Goal: Task Accomplishment & Management: Use online tool/utility

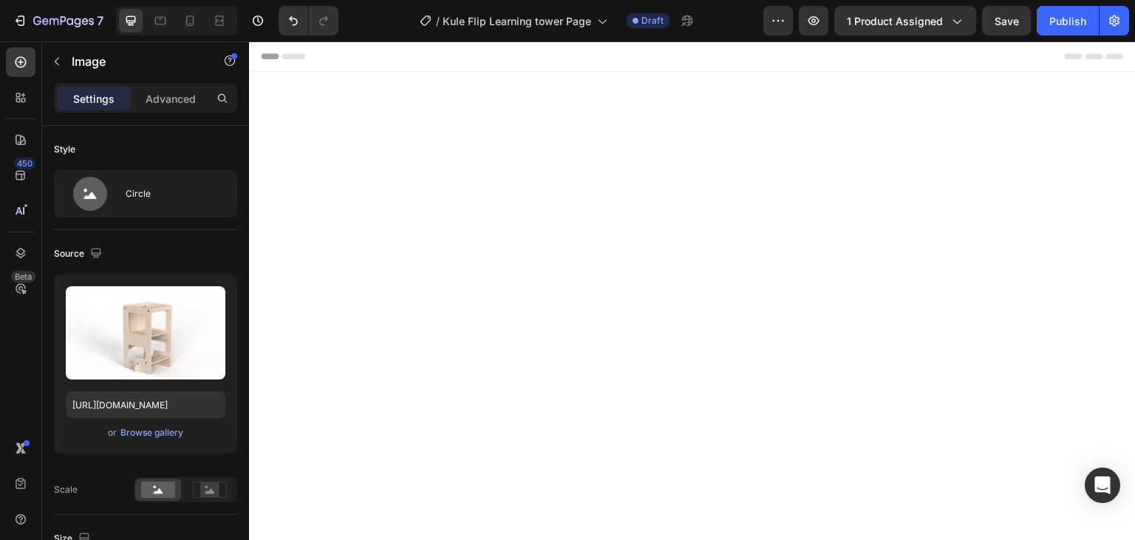
scroll to position [3063, 0]
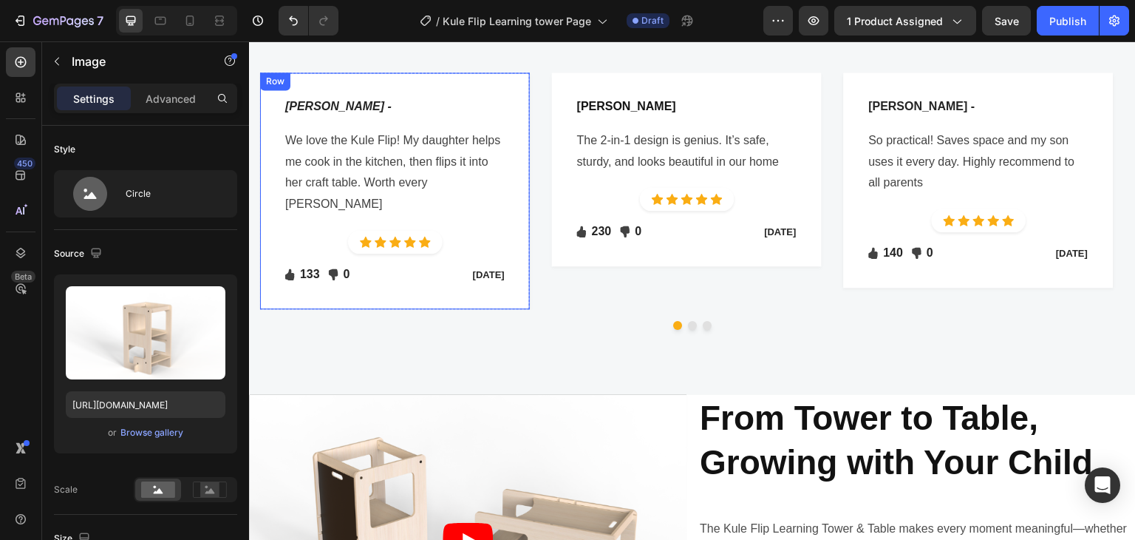
click at [527, 276] on div "[PERSON_NAME] - Text block Row We love the Kule Flip! My daughter helps me cook…" at bounding box center [395, 190] width 270 height 237
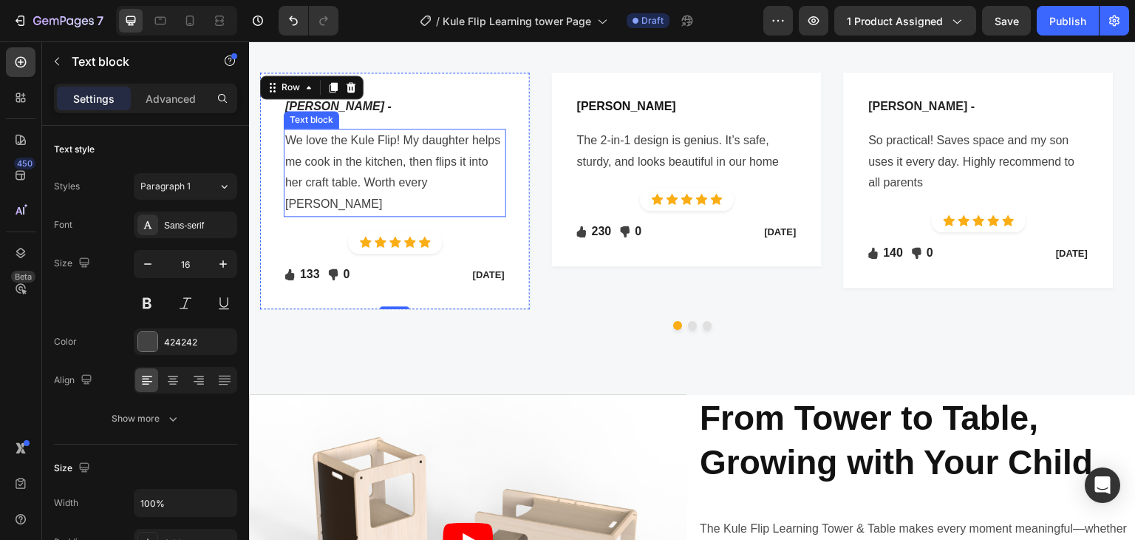
click at [342, 139] on p "We love the Kule Flip! My daughter helps me cook in the kitchen, then flips it …" at bounding box center [395, 172] width 220 height 85
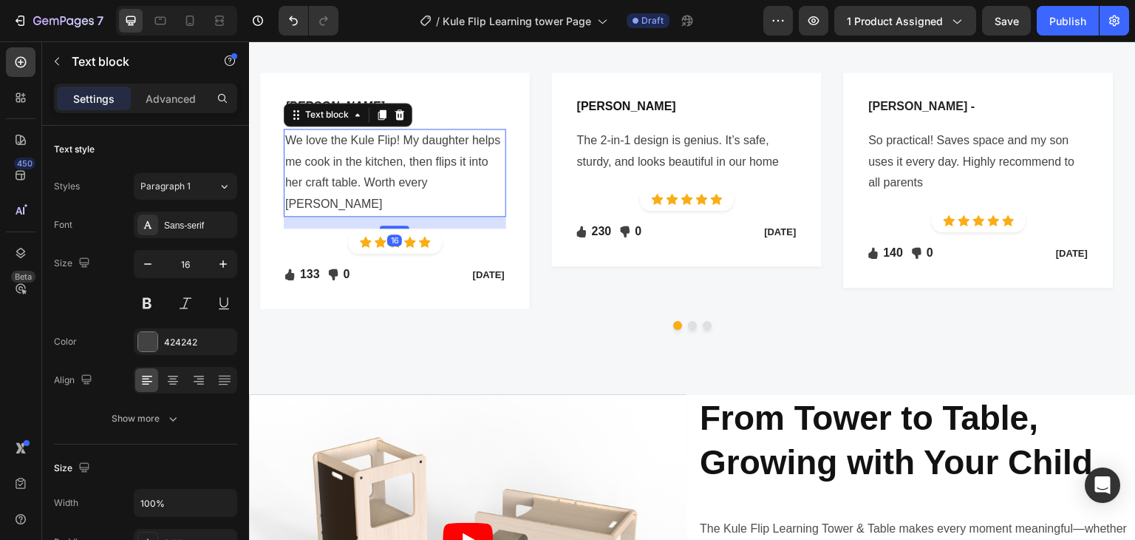
click at [343, 139] on p "We love the Kule Flip! My daughter helps me cook in the kitchen, then flips it …" at bounding box center [395, 172] width 220 height 85
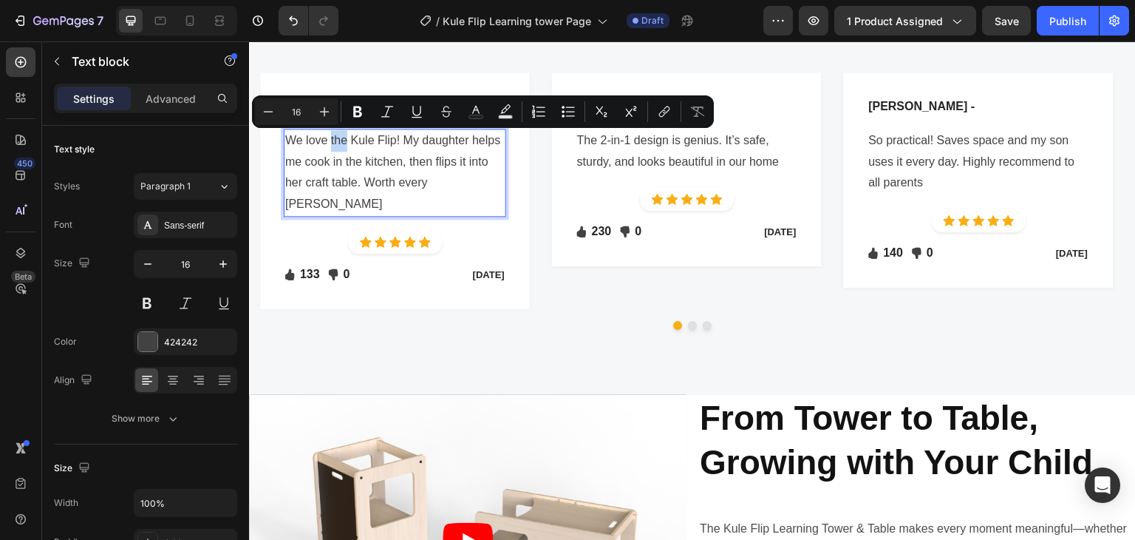
click at [331, 144] on p "We love the Kule Flip! My daughter helps me cook in the kitchen, then flips it …" at bounding box center [395, 172] width 220 height 85
click at [333, 143] on p "We love the Kule Flip! My daughter helps me cook in the kitchen, then flips it …" at bounding box center [395, 172] width 220 height 85
drag, startPoint x: 331, startPoint y: 144, endPoint x: 396, endPoint y: 143, distance: 65.1
click at [396, 143] on p "We love the Kule Flip! My daughter helps me cook in the kitchen, then flips it …" at bounding box center [395, 172] width 220 height 85
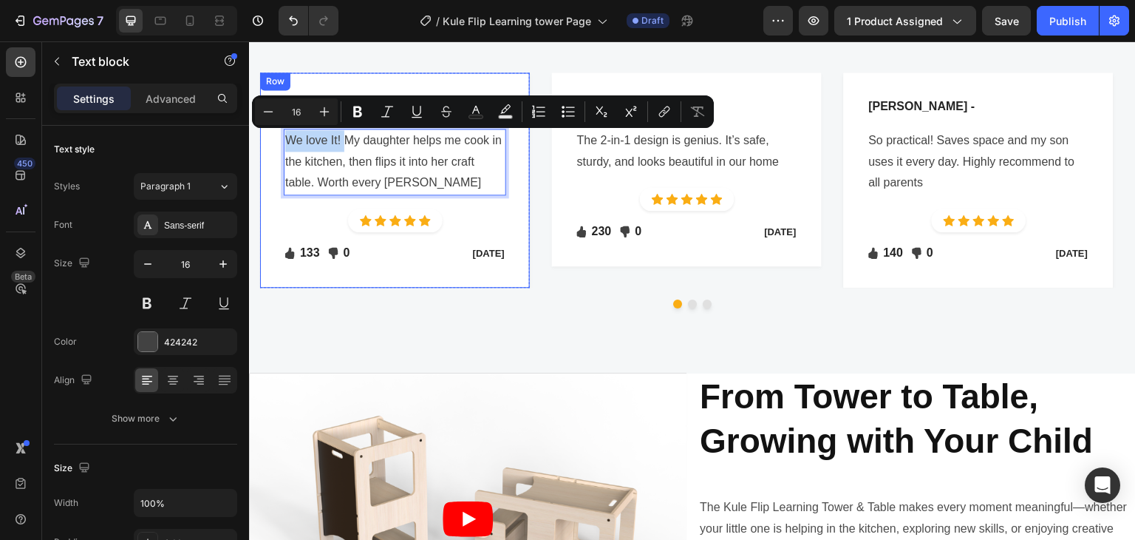
drag, startPoint x: 344, startPoint y: 143, endPoint x: 279, endPoint y: 142, distance: 65.0
click at [279, 142] on div "[PERSON_NAME] - Text block Row We love It! My daughter helps me cook in the kit…" at bounding box center [395, 179] width 270 height 215
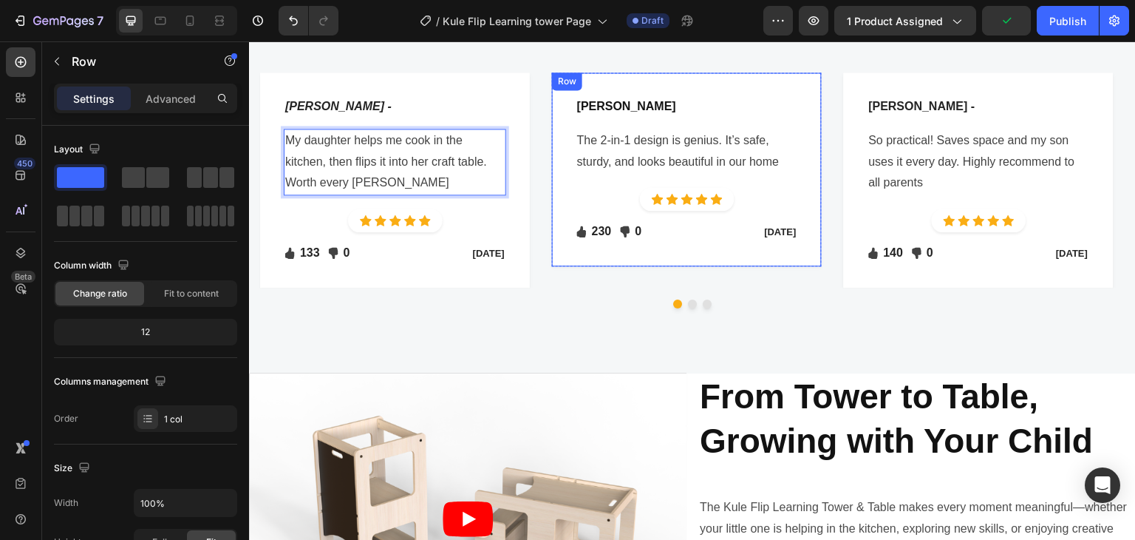
click at [712, 178] on div "[PERSON_NAME] - Text block Row The 2-in-1 design is genius. It’s safe, sturdy, …" at bounding box center [687, 169] width 222 height 147
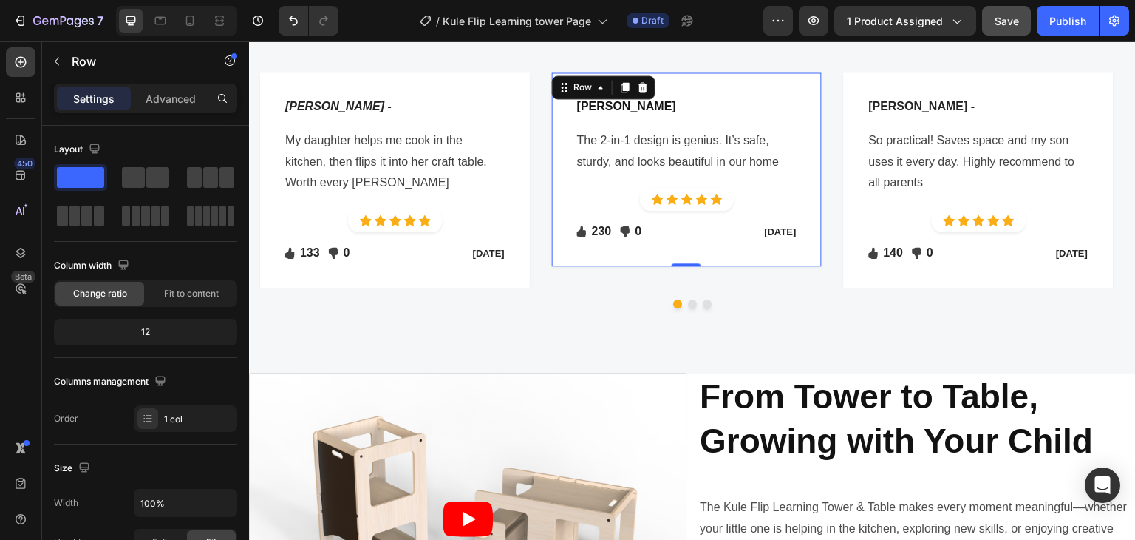
click at [1005, 27] on div "Save" at bounding box center [1007, 21] width 24 height 16
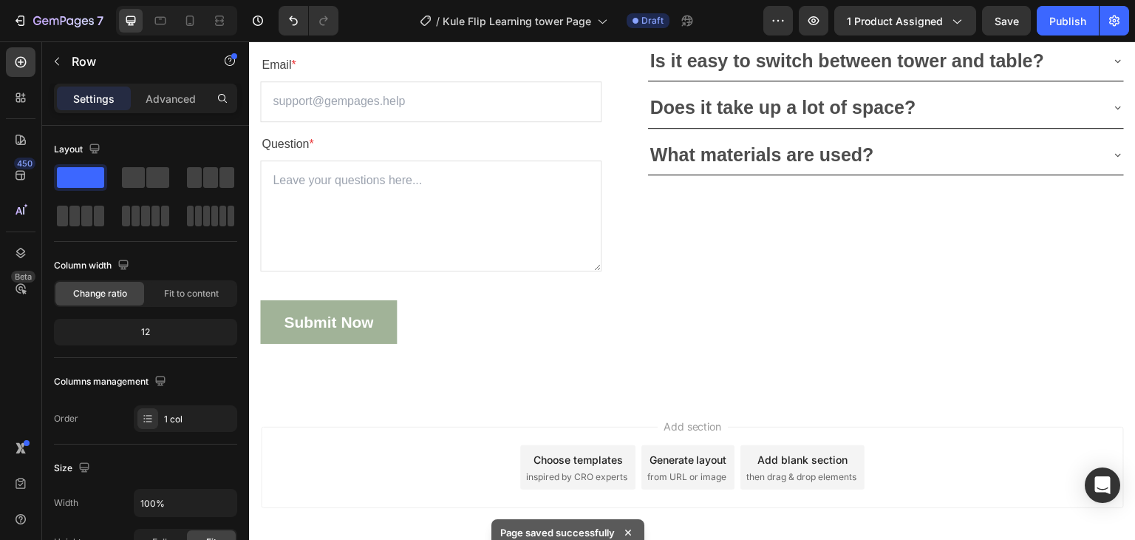
scroll to position [4393, 0]
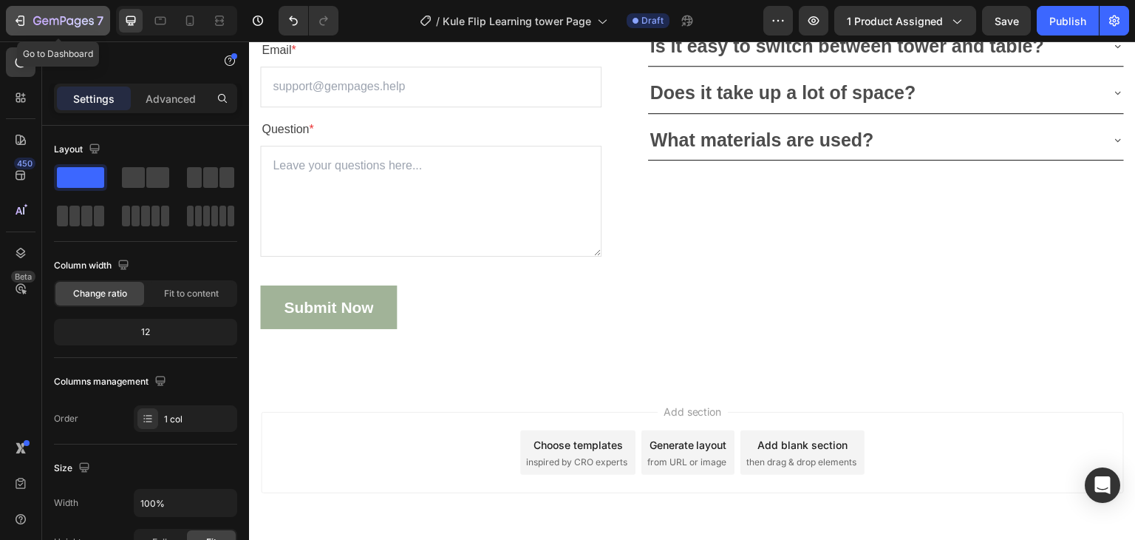
click at [21, 13] on icon "button" at bounding box center [20, 20] width 15 height 15
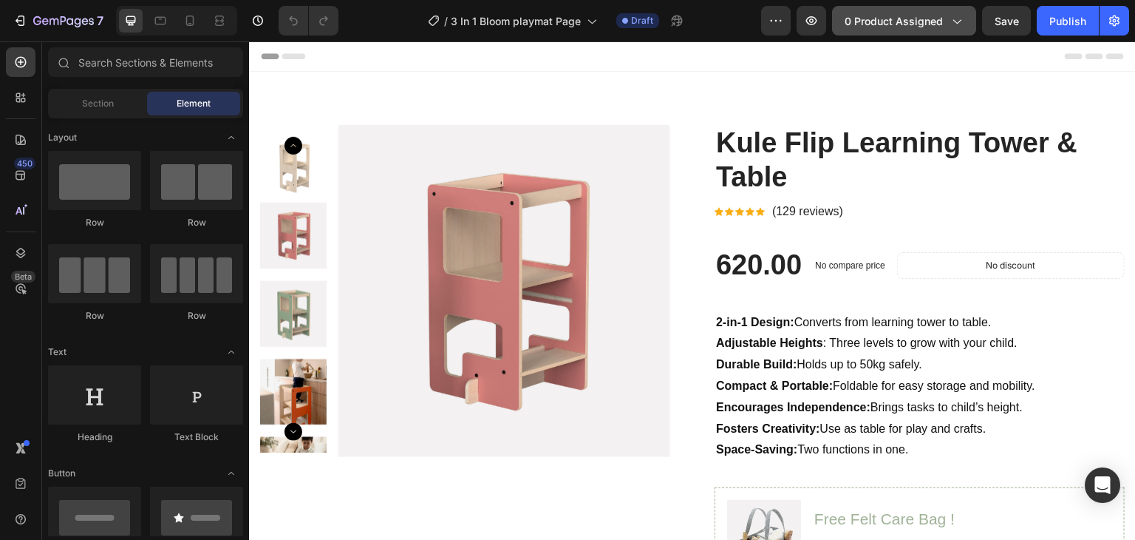
click at [880, 21] on span "0 product assigned" at bounding box center [894, 21] width 98 height 16
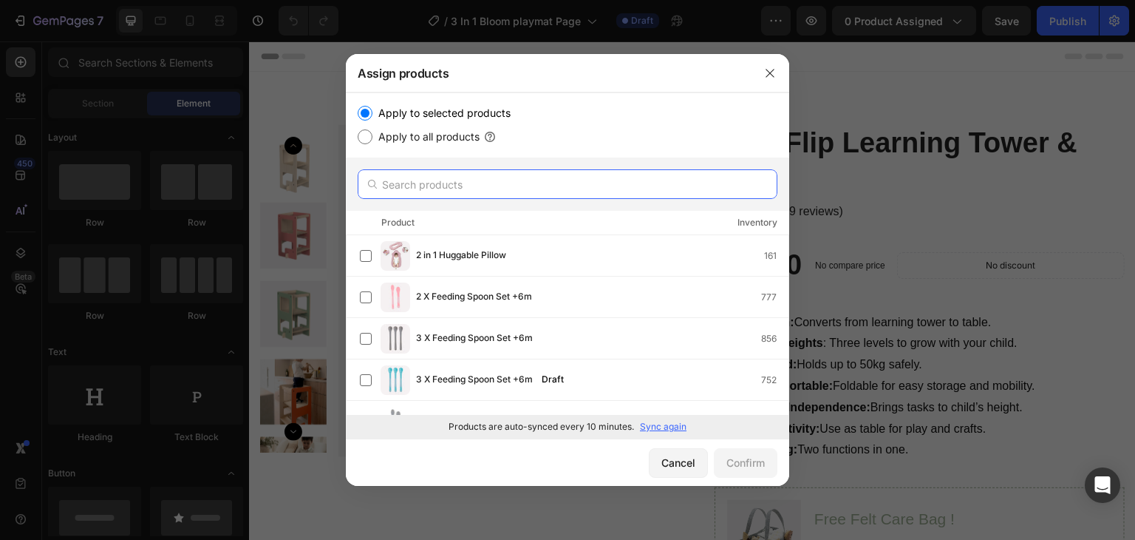
click at [438, 193] on input "text" at bounding box center [568, 184] width 420 height 30
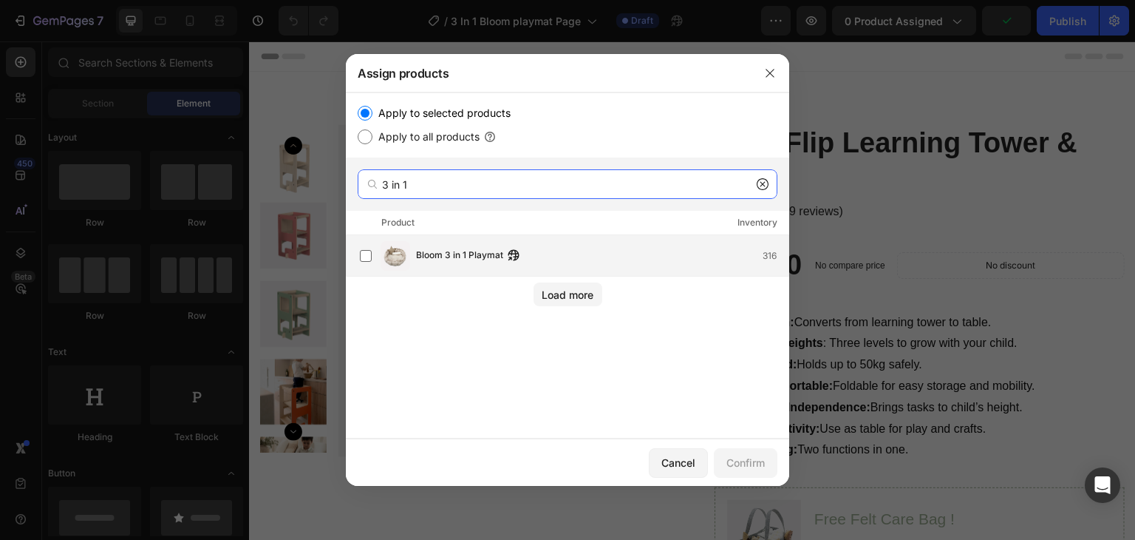
type input "3 in 1"
click at [438, 259] on span "Bloom 3 in 1 Playmat" at bounding box center [459, 256] width 87 height 16
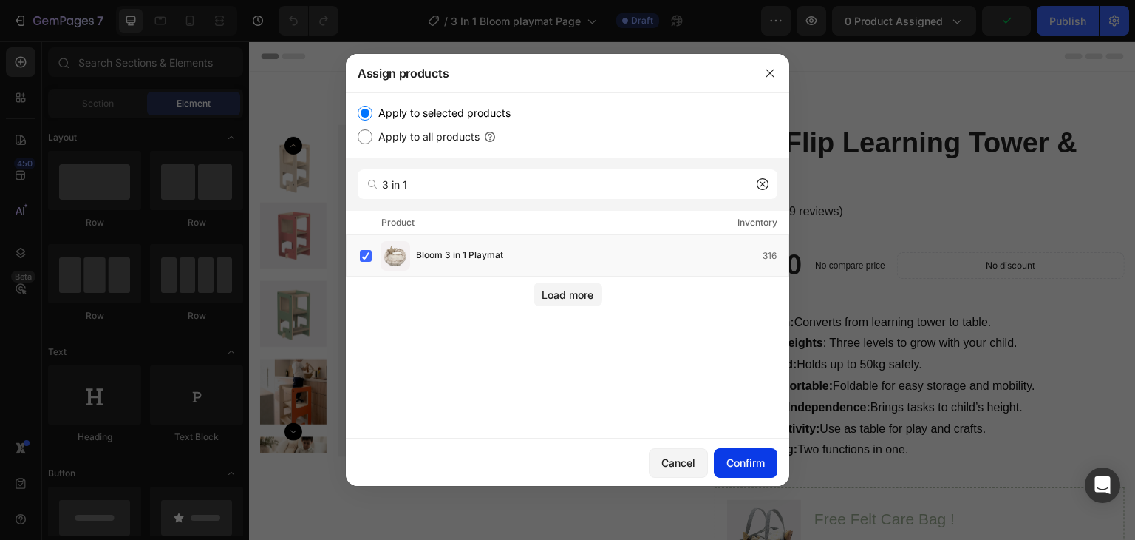
click at [755, 475] on button "Confirm" at bounding box center [746, 463] width 64 height 30
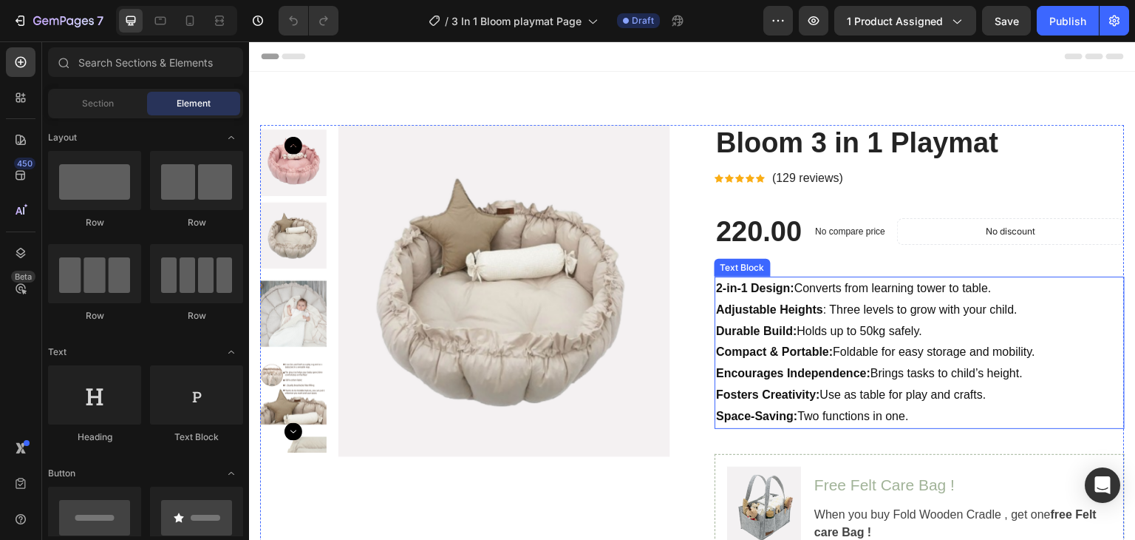
click at [772, 356] on strong "Compact & Portable:" at bounding box center [774, 351] width 117 height 13
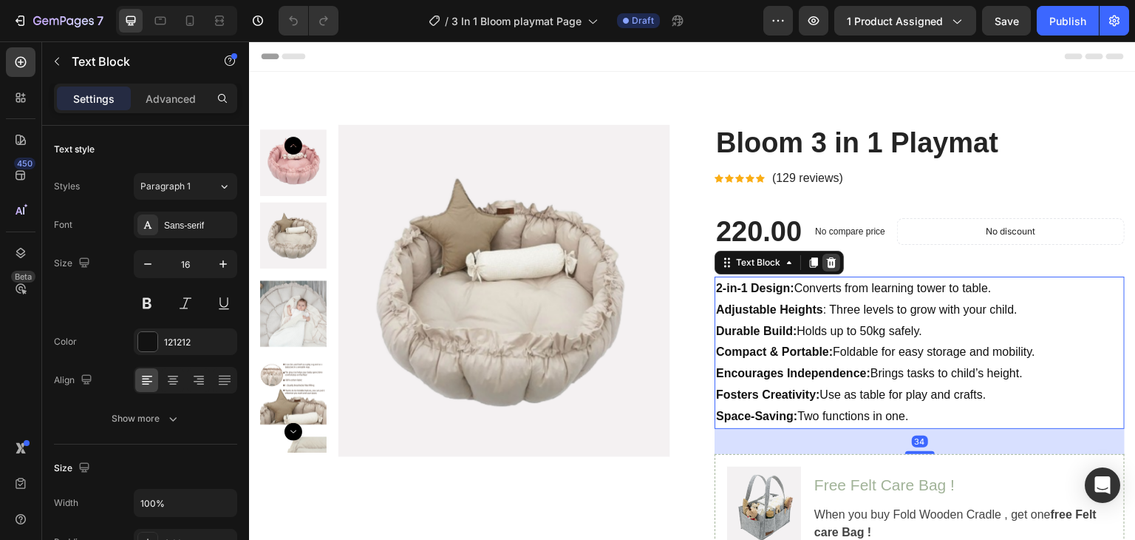
click at [830, 262] on icon at bounding box center [832, 262] width 12 height 12
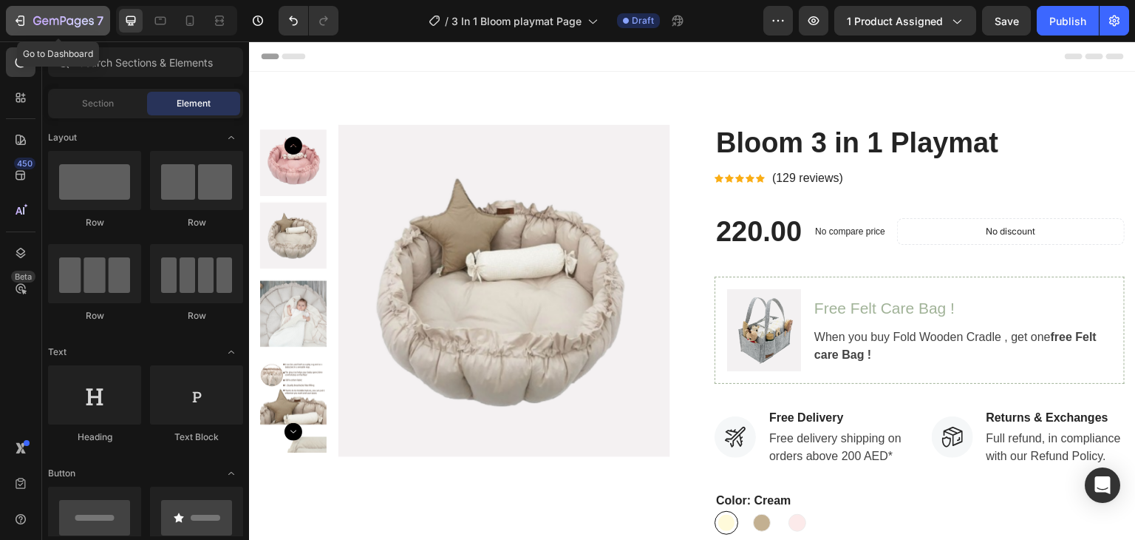
click at [30, 19] on div "7" at bounding box center [58, 21] width 91 height 18
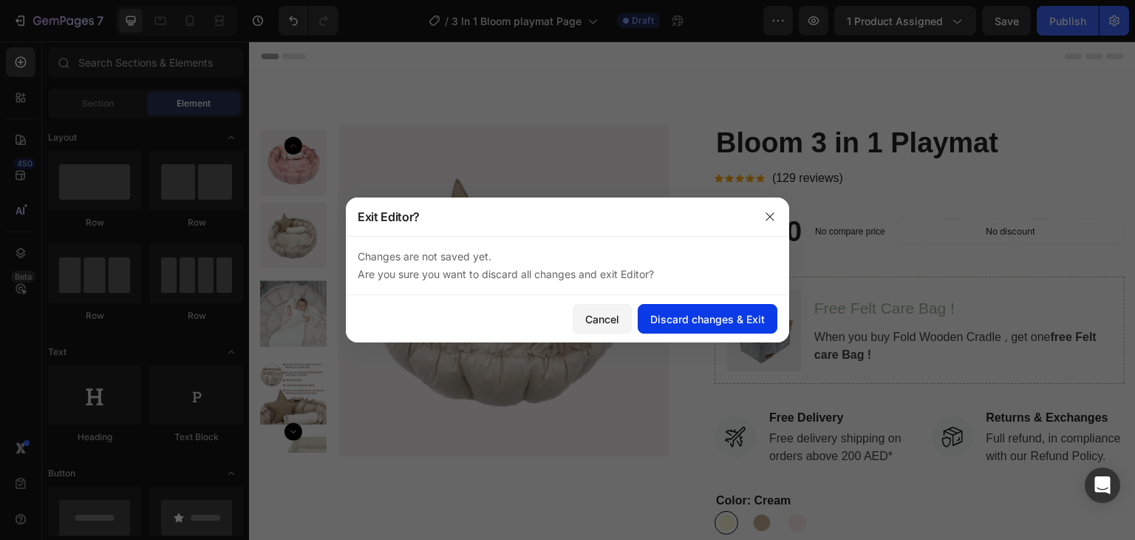
click at [677, 313] on div "Discard changes & Exit" at bounding box center [707, 319] width 115 height 16
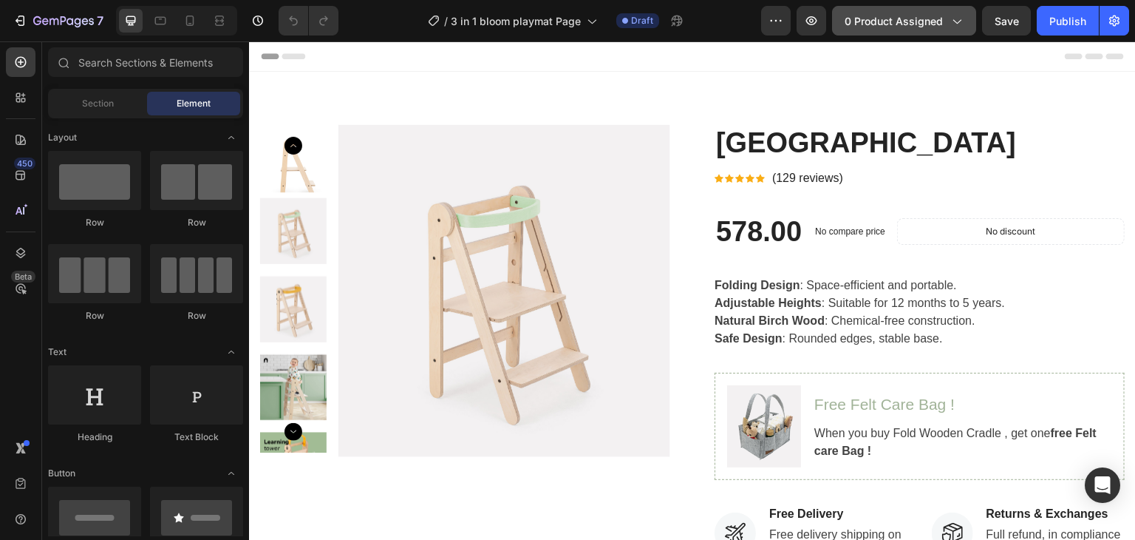
click at [942, 27] on button "0 product assigned" at bounding box center [904, 21] width 144 height 30
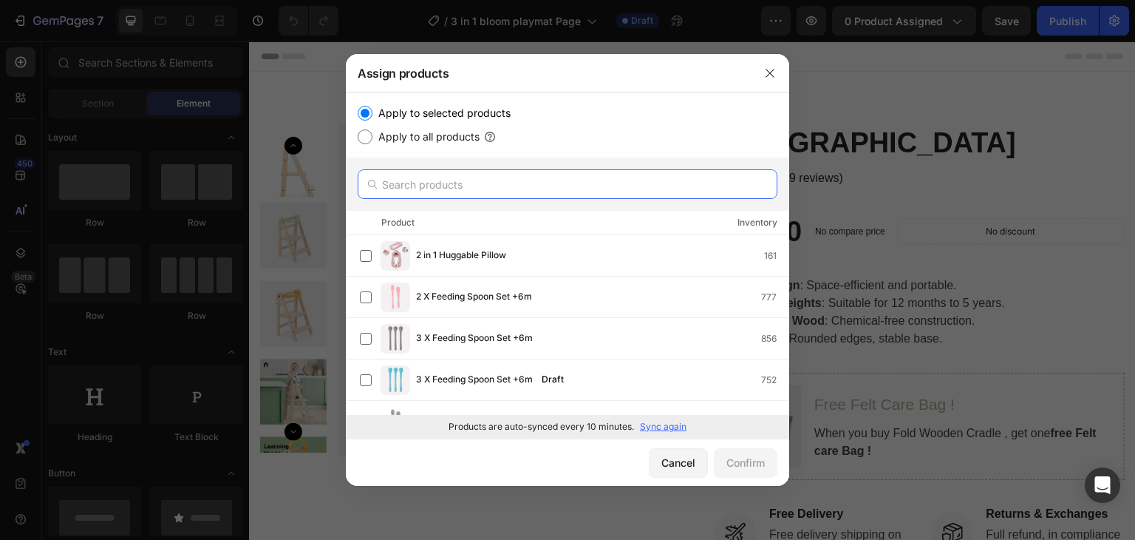
click at [450, 188] on input "text" at bounding box center [568, 184] width 420 height 30
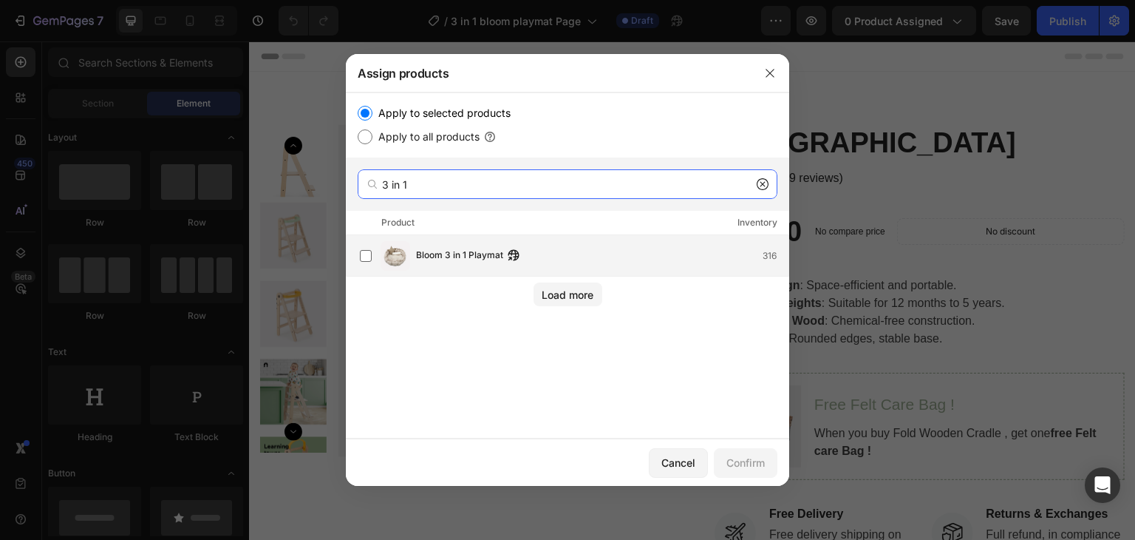
type input "3 in 1"
click at [456, 245] on div "Bloom 3 in 1 Playmat 316" at bounding box center [574, 256] width 429 height 30
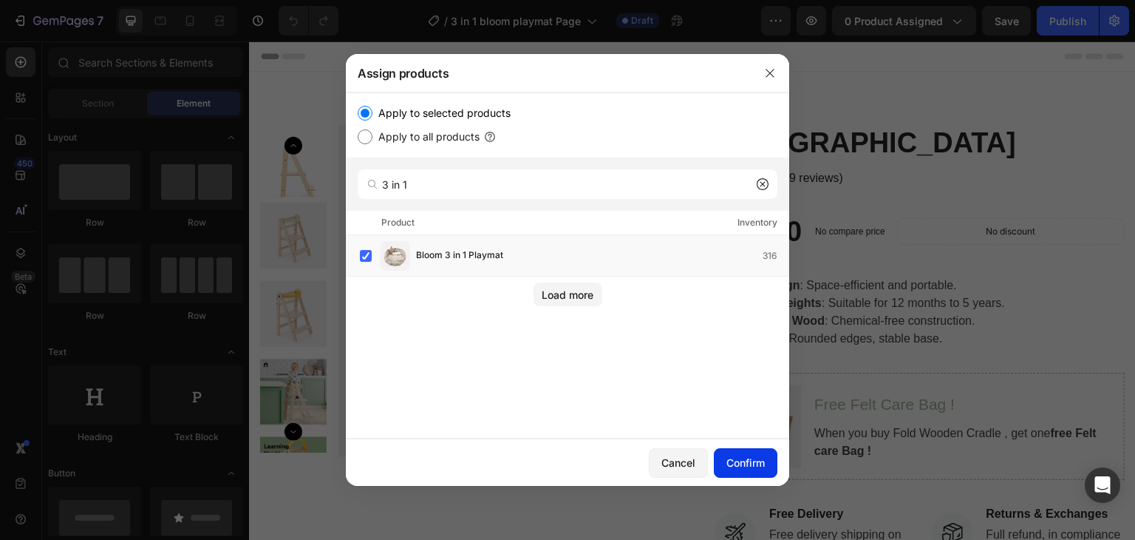
click at [757, 459] on div "Confirm" at bounding box center [746, 463] width 38 height 16
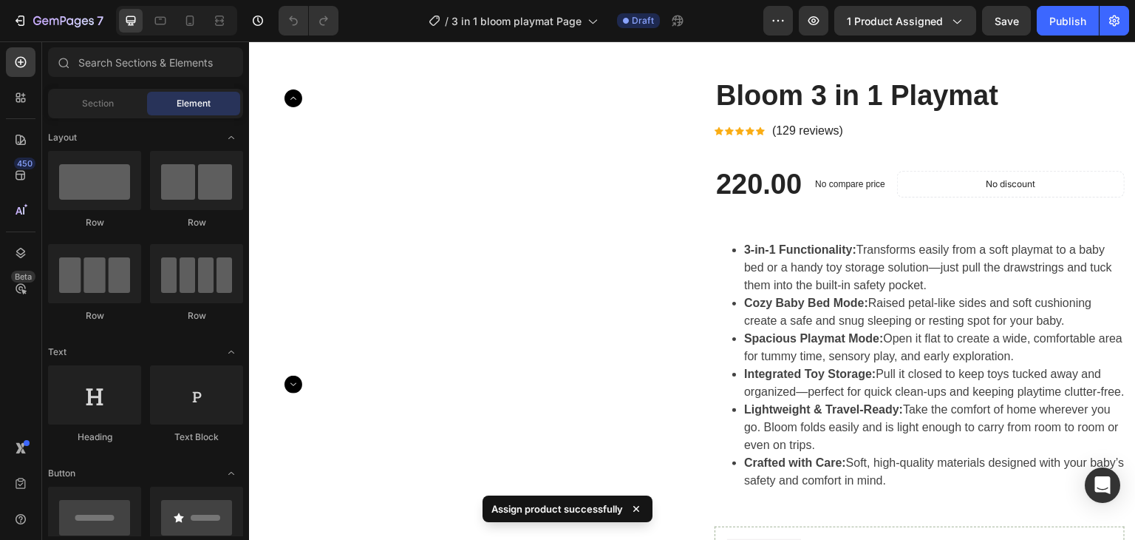
scroll to position [74, 0]
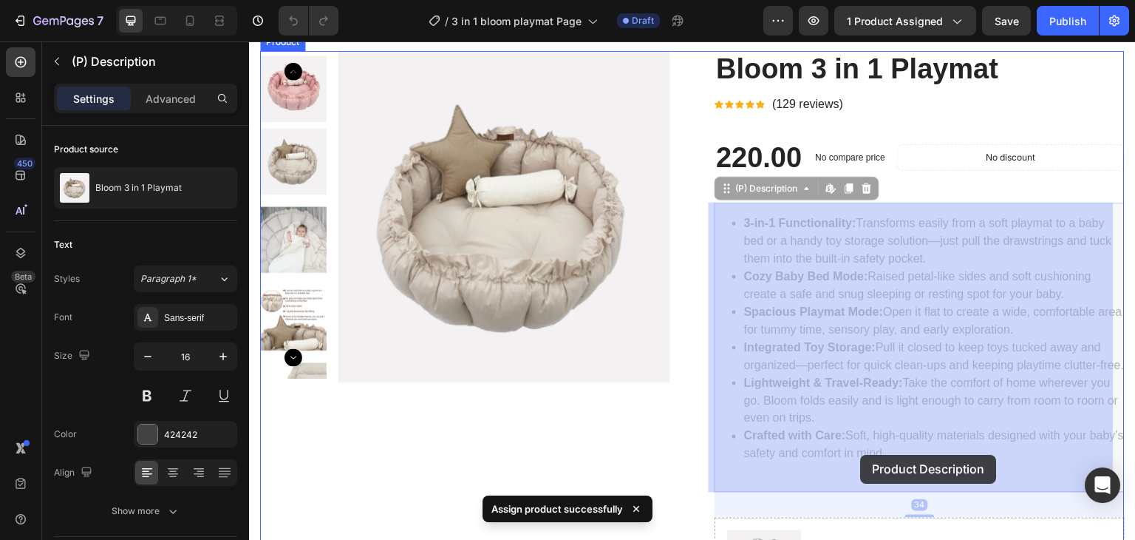
drag, startPoint x: 923, startPoint y: 470, endPoint x: 861, endPoint y: 455, distance: 64.0
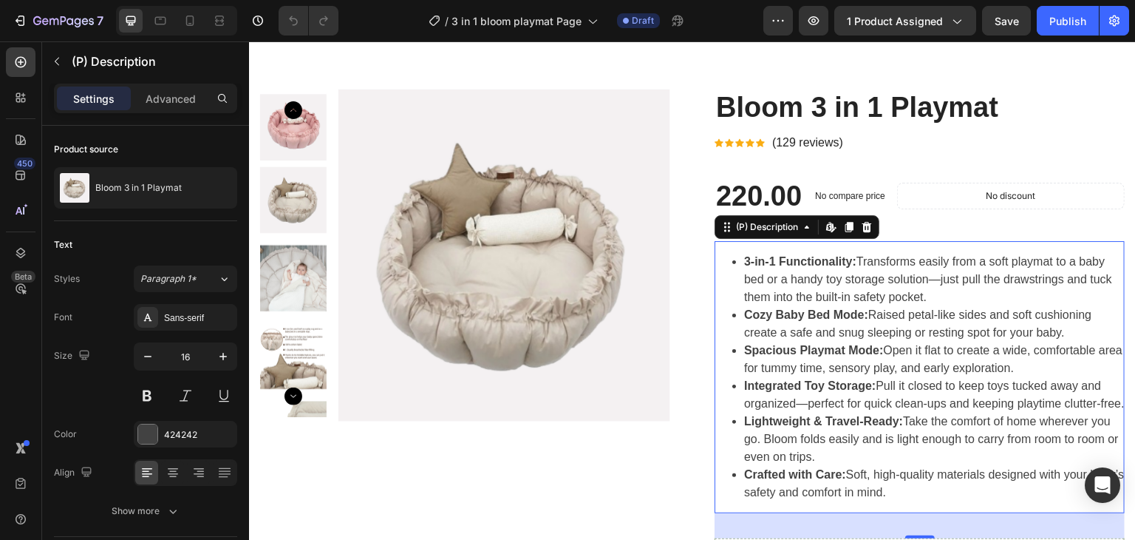
scroll to position [0, 0]
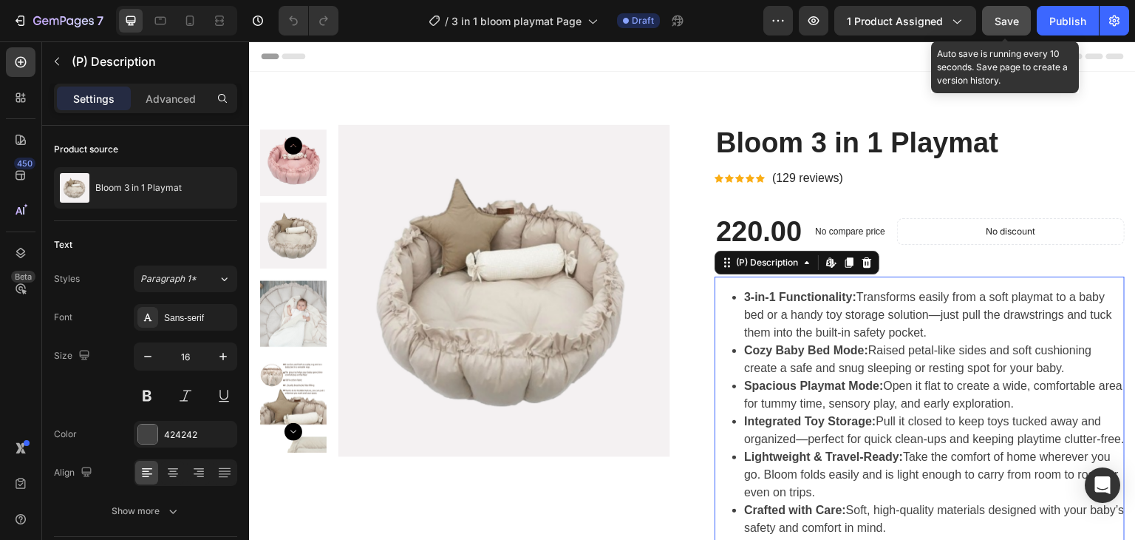
click at [993, 32] on button "Save" at bounding box center [1006, 21] width 49 height 30
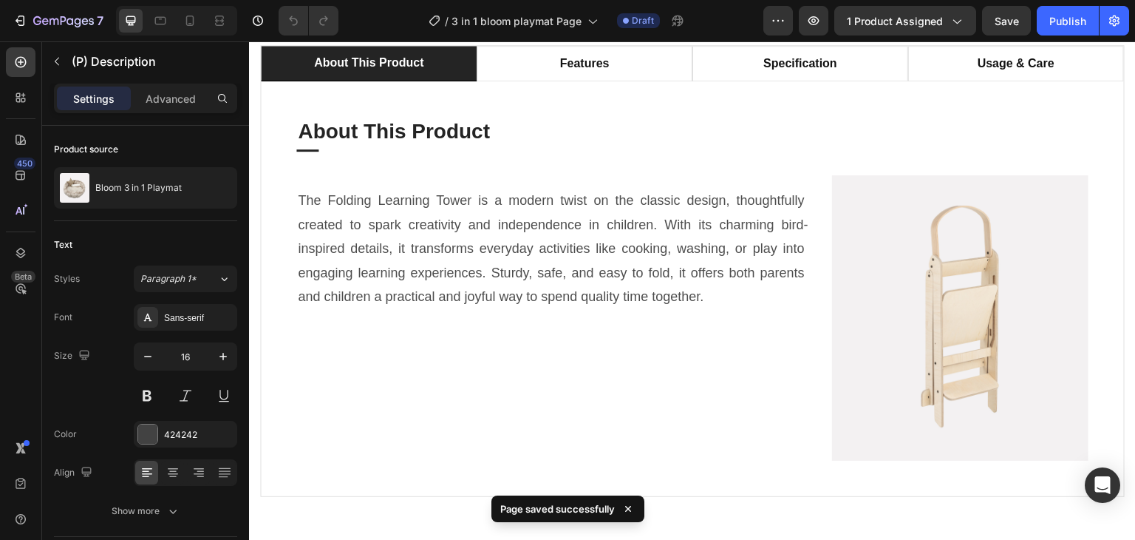
scroll to position [1109, 0]
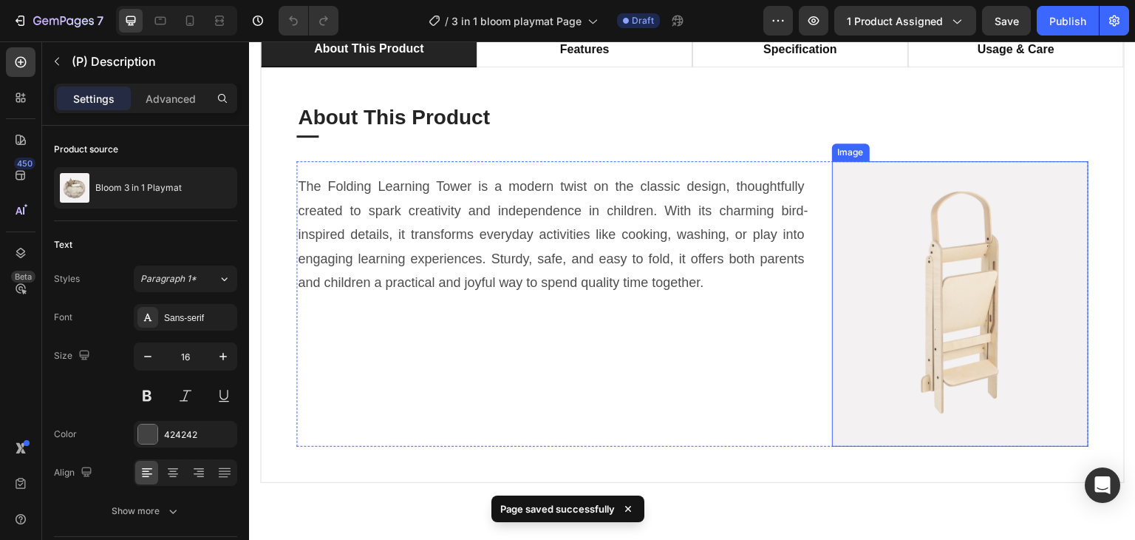
click at [1013, 276] on img at bounding box center [960, 303] width 256 height 285
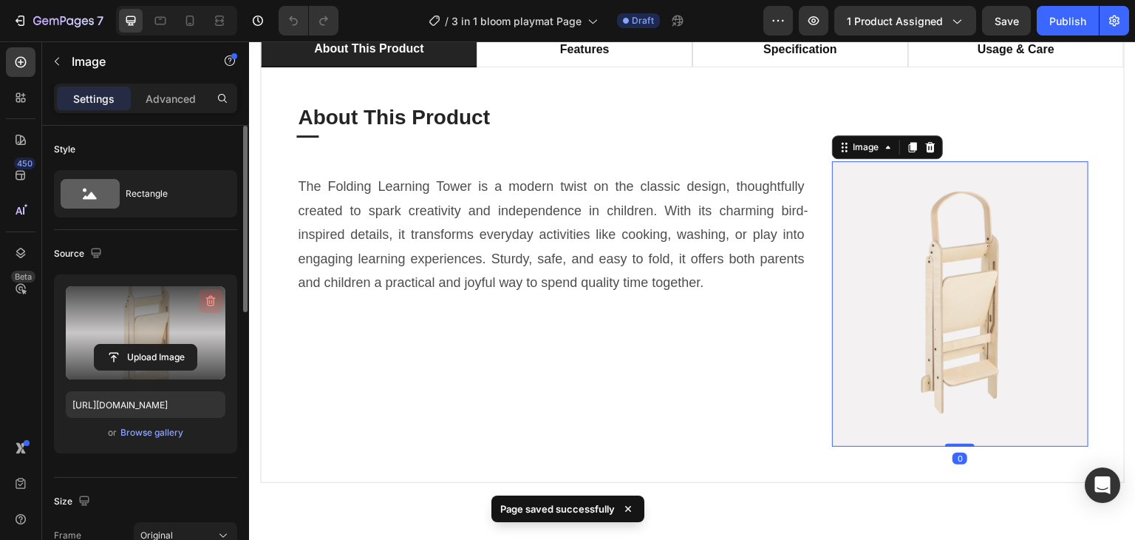
click at [211, 299] on icon "button" at bounding box center [210, 300] width 15 height 15
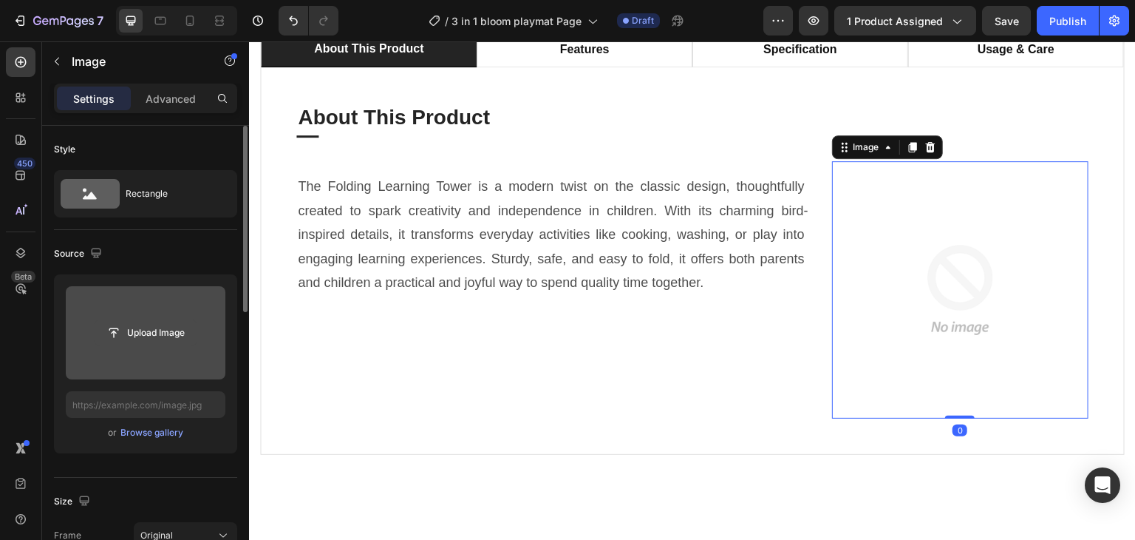
click at [155, 330] on input "file" at bounding box center [146, 332] width 102 height 25
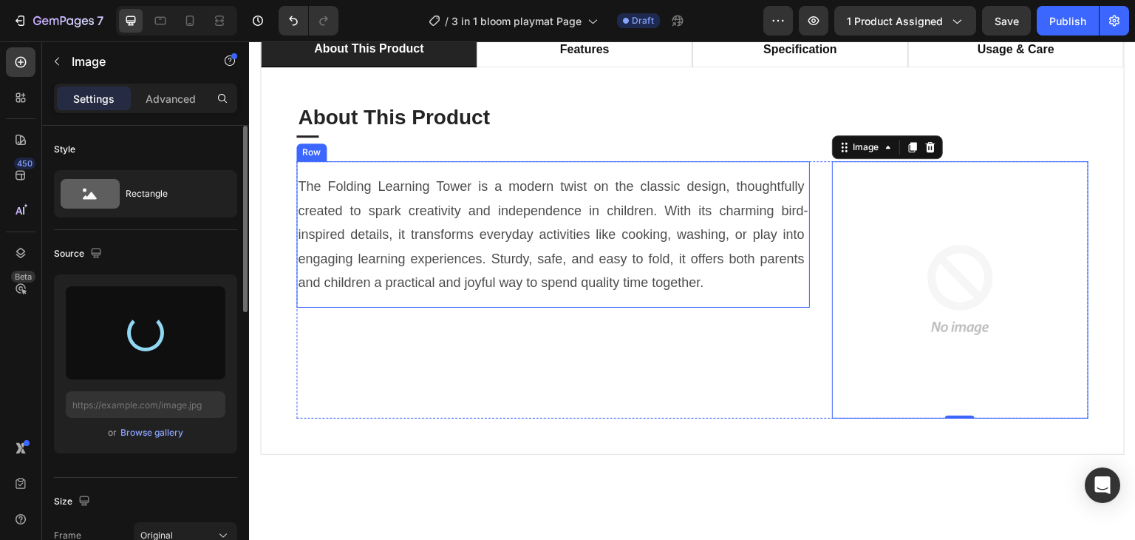
type input "https://cdn.shopify.com/s/files/1/0647/4521/0025/files/gempages_577626648069800…"
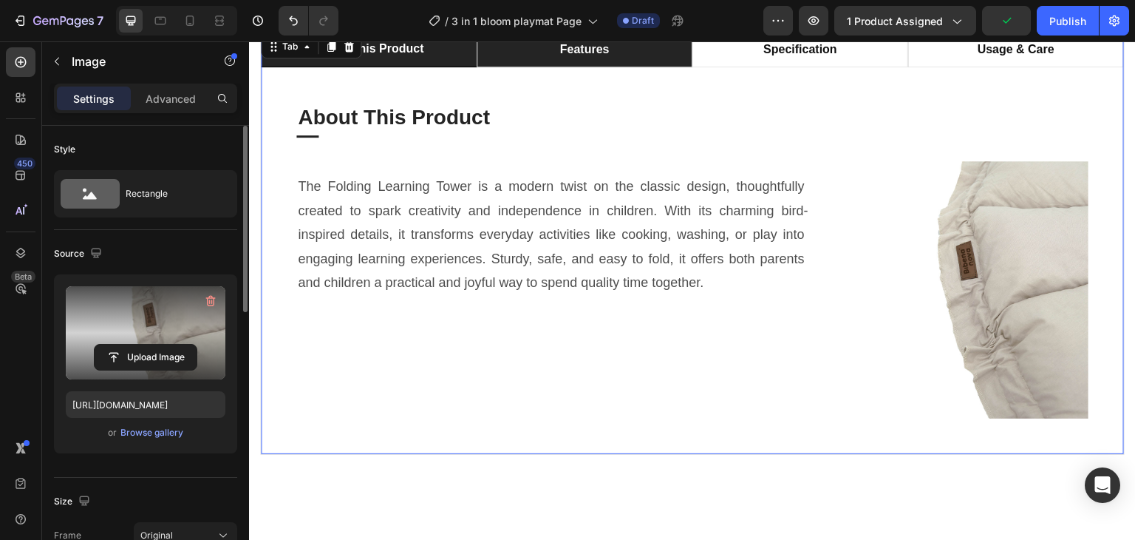
click at [602, 54] on p "features" at bounding box center [585, 50] width 50 height 18
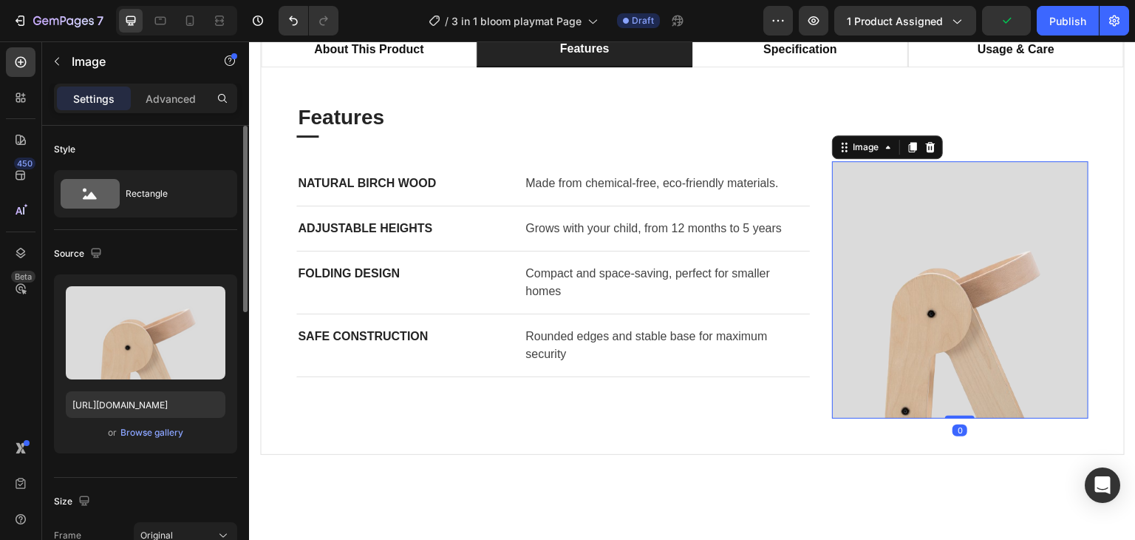
click at [853, 259] on img at bounding box center [960, 289] width 256 height 256
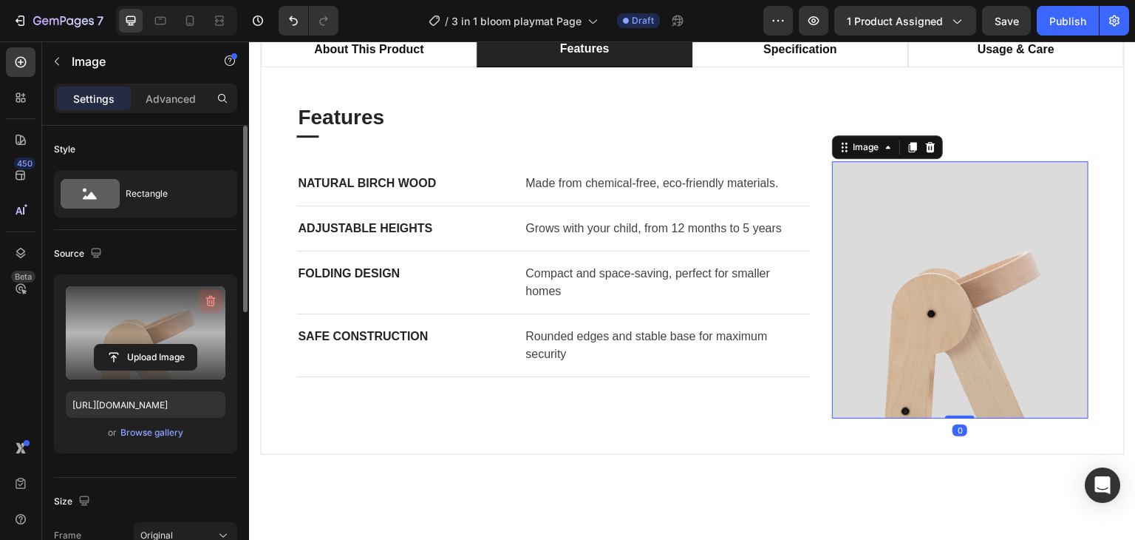
click at [210, 296] on icon "button" at bounding box center [211, 301] width 10 height 11
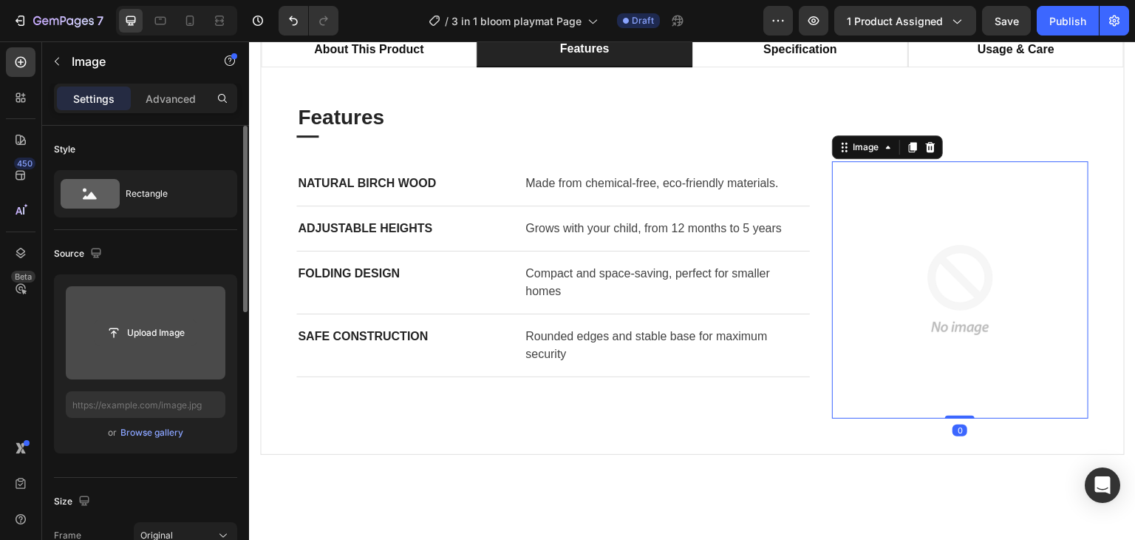
click at [151, 330] on input "file" at bounding box center [146, 332] width 102 height 25
click at [164, 332] on input "file" at bounding box center [146, 332] width 102 height 25
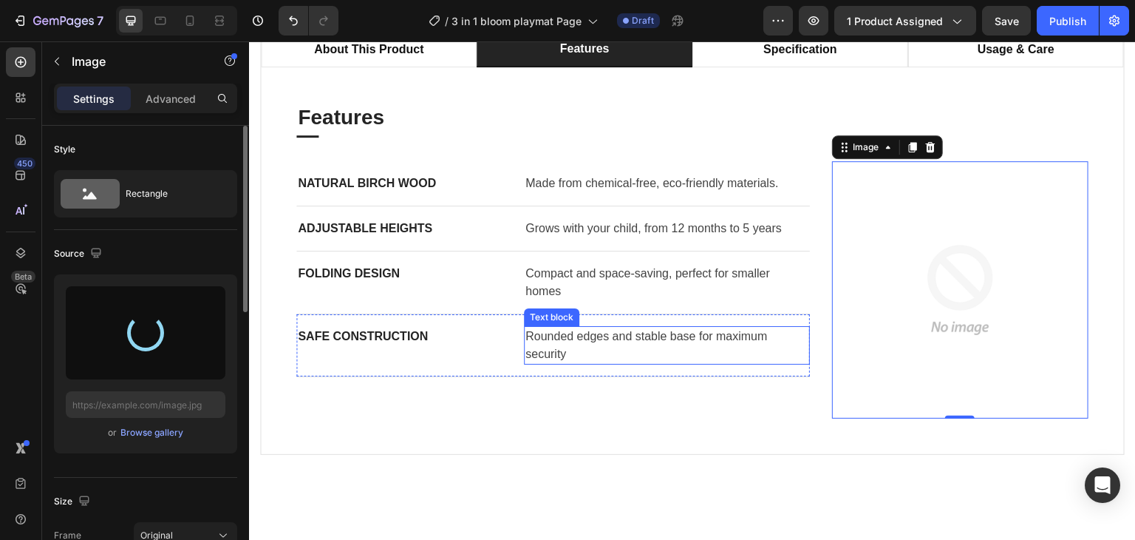
type input "https://cdn.shopify.com/s/files/1/0647/4521/0025/files/gempages_577626648069800…"
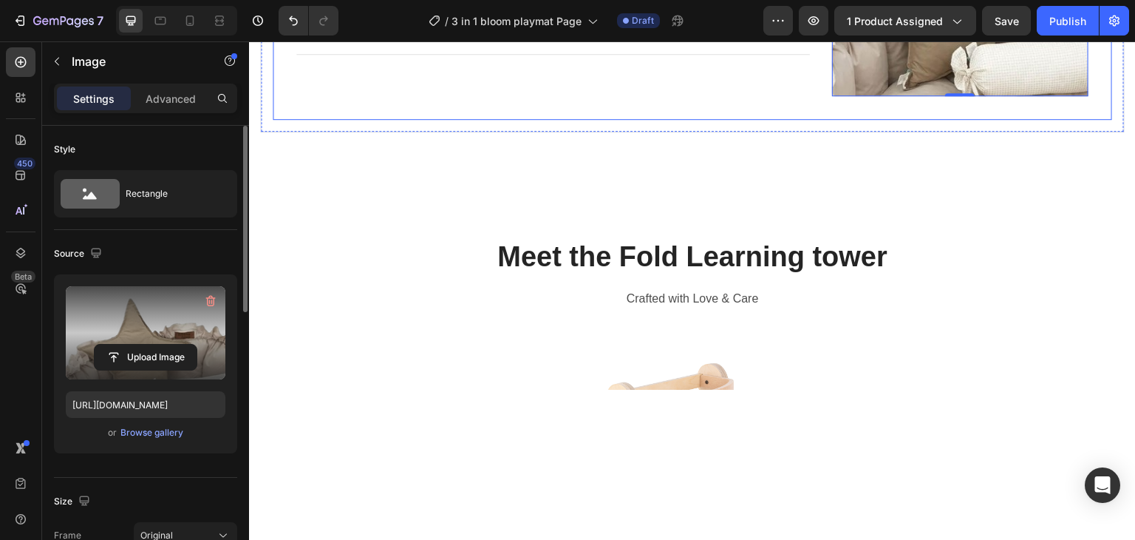
scroll to position [1552, 0]
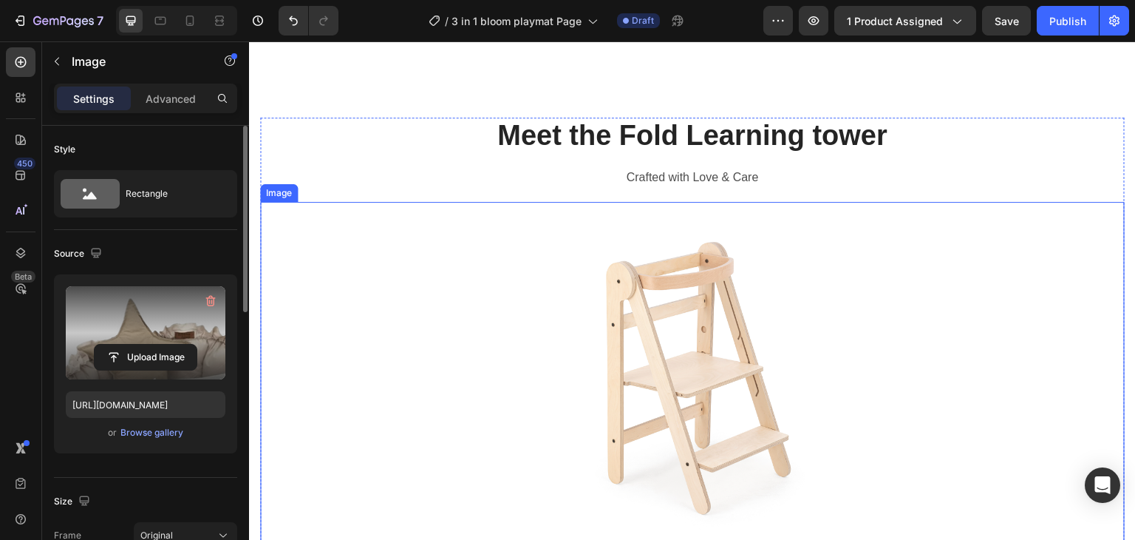
click at [664, 287] on img at bounding box center [692, 375] width 259 height 346
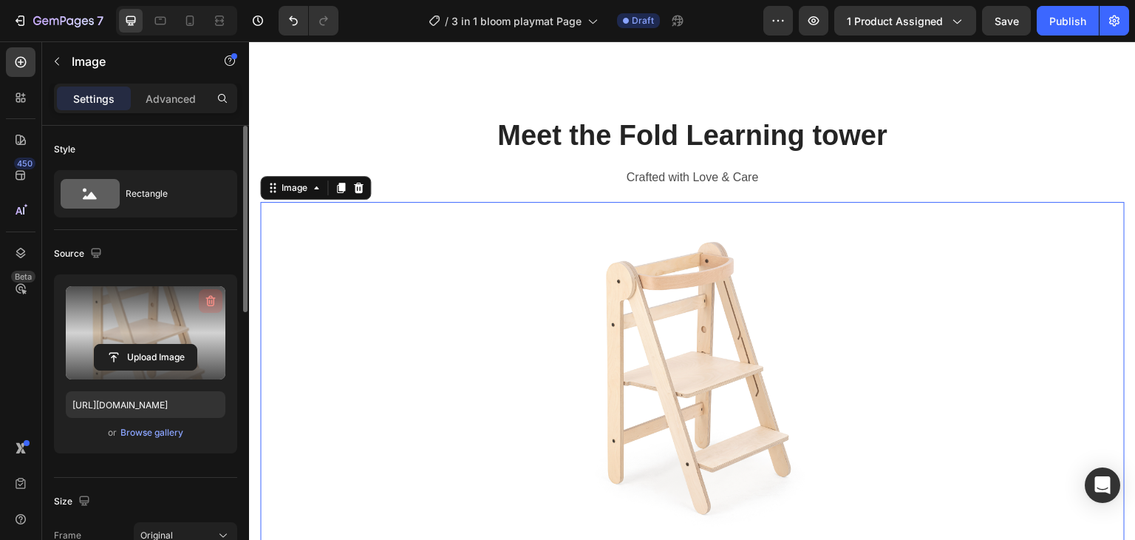
click at [204, 299] on icon "button" at bounding box center [210, 300] width 15 height 15
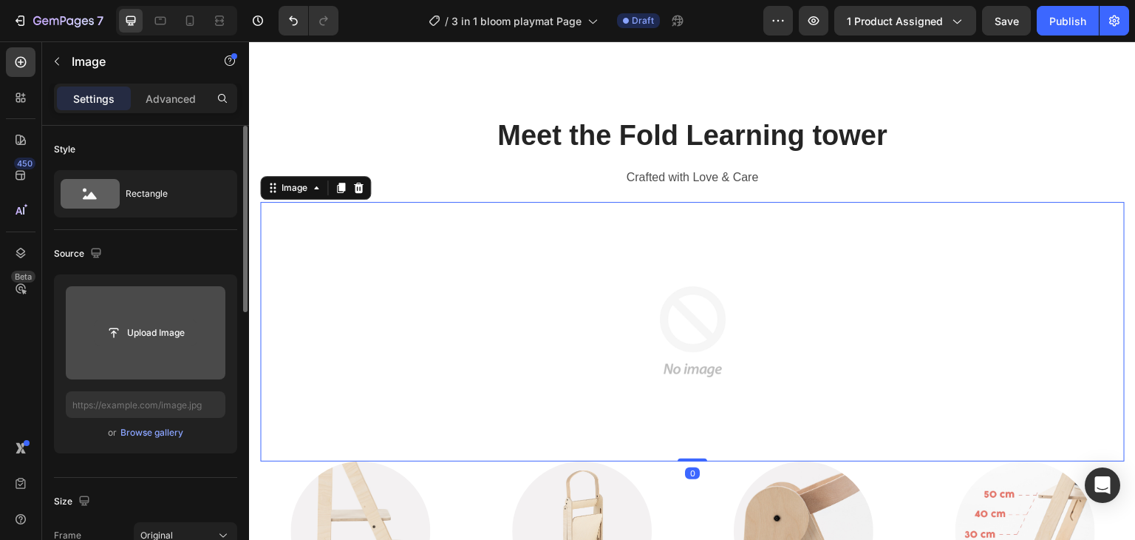
click at [153, 332] on input "file" at bounding box center [146, 332] width 102 height 25
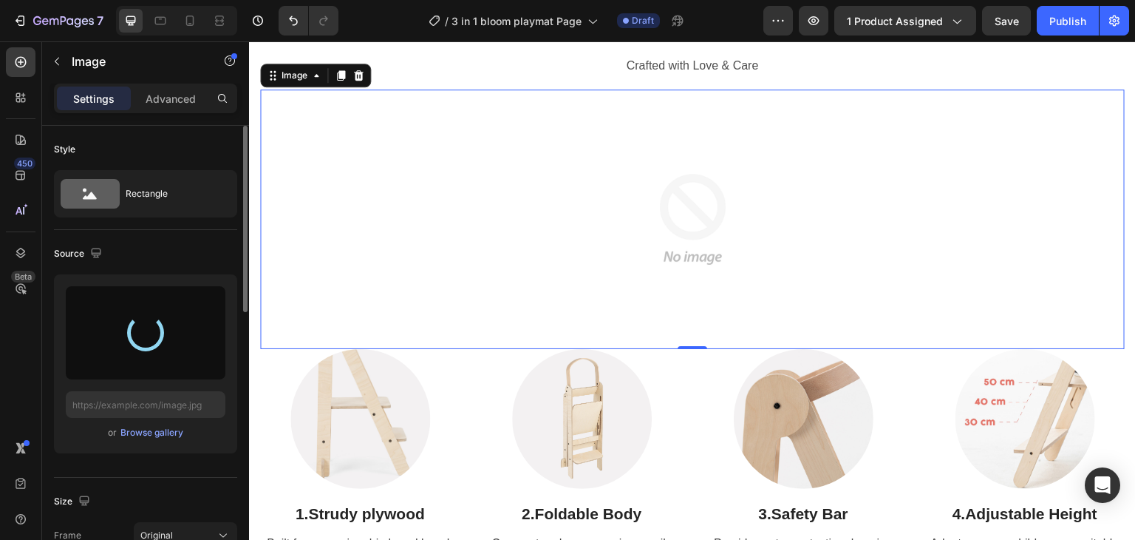
scroll to position [1700, 0]
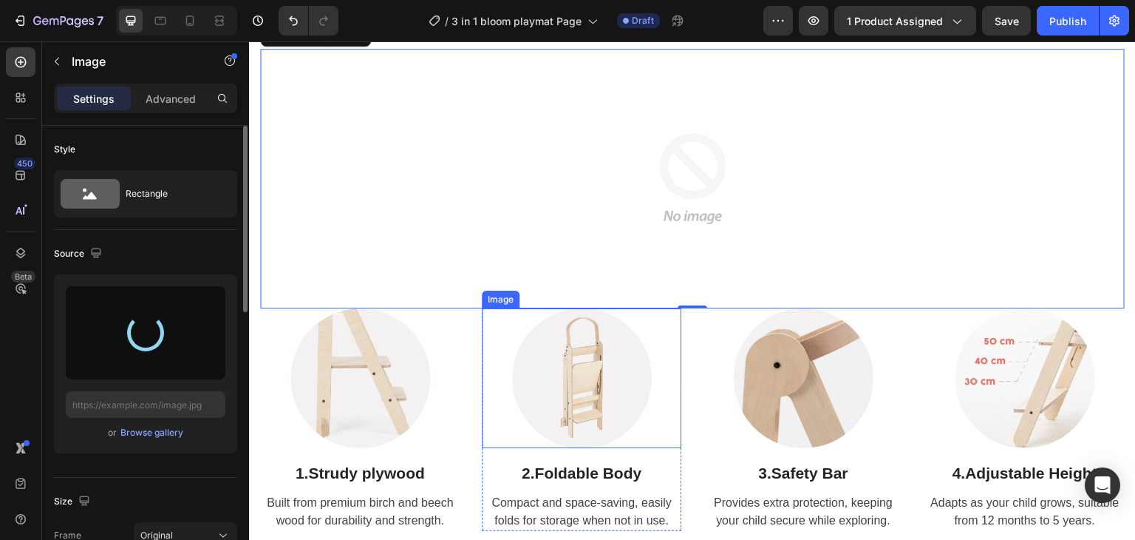
type input "https://cdn.shopify.com/s/files/1/0647/4521/0025/files/gempages_577626648069800…"
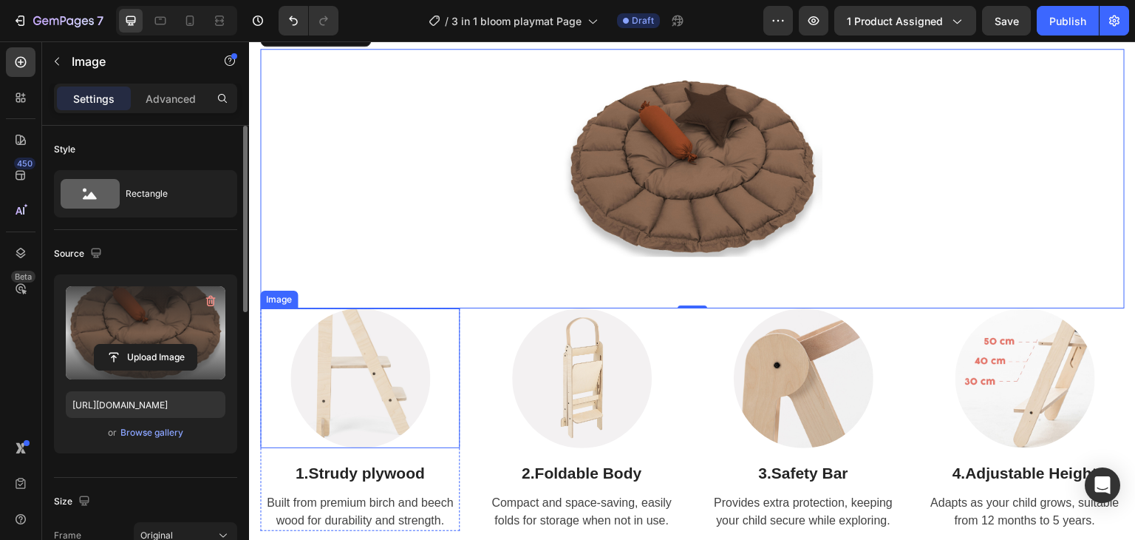
click at [375, 344] on img at bounding box center [360, 378] width 140 height 140
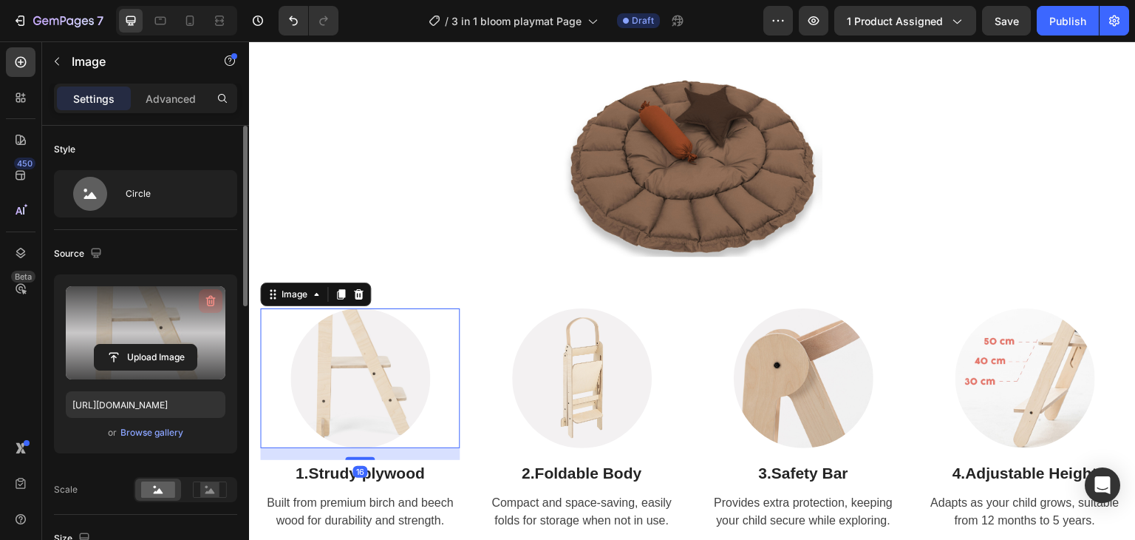
click at [203, 301] on icon "button" at bounding box center [210, 300] width 15 height 15
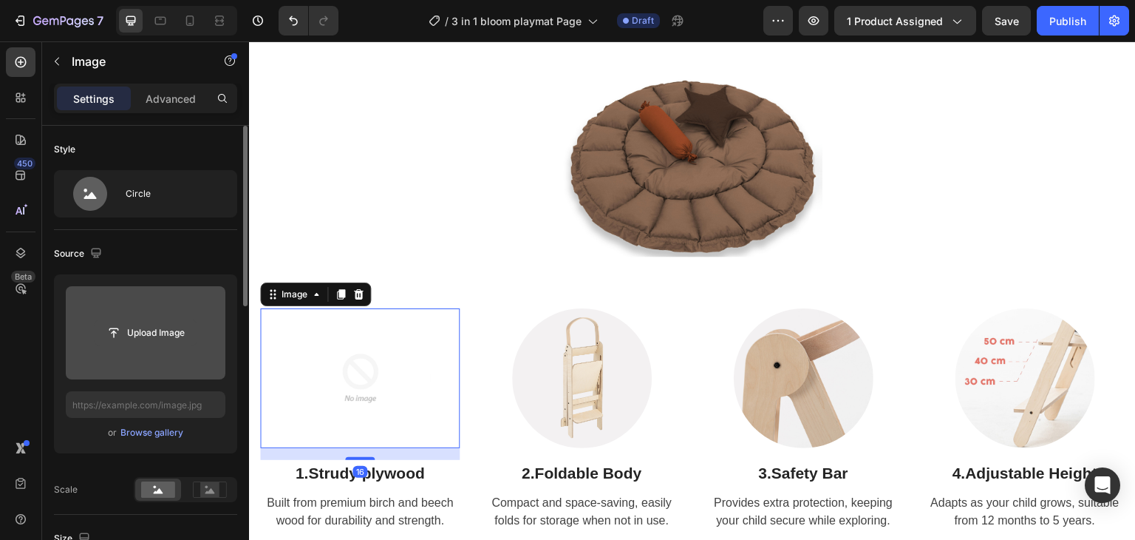
click at [145, 330] on input "file" at bounding box center [146, 332] width 102 height 25
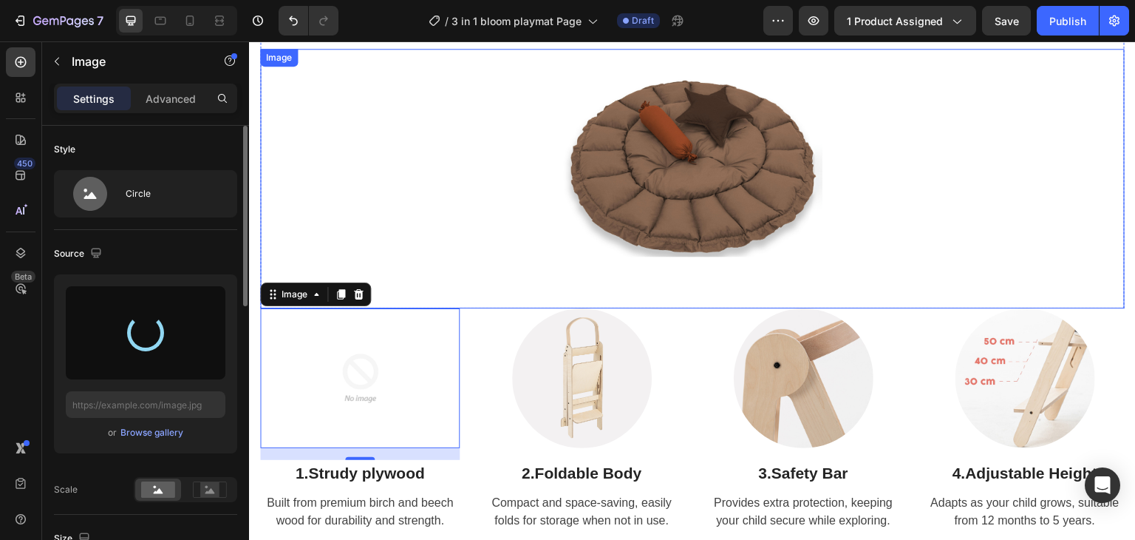
type input "https://cdn.shopify.com/s/files/1/0647/4521/0025/files/gempages_577626648069800…"
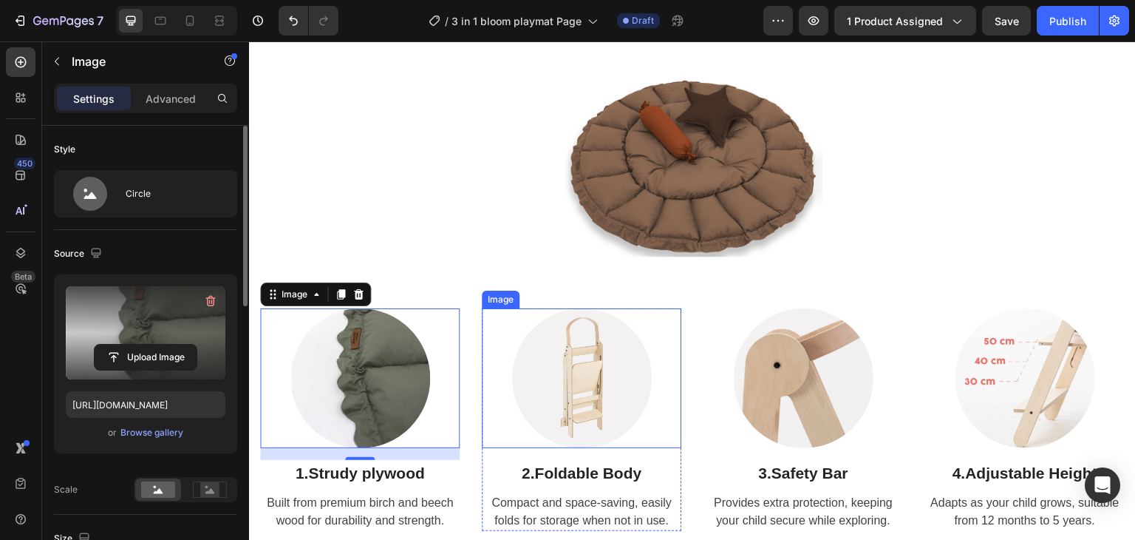
click at [568, 359] on img at bounding box center [582, 378] width 140 height 140
